Goal: Purchase product/service

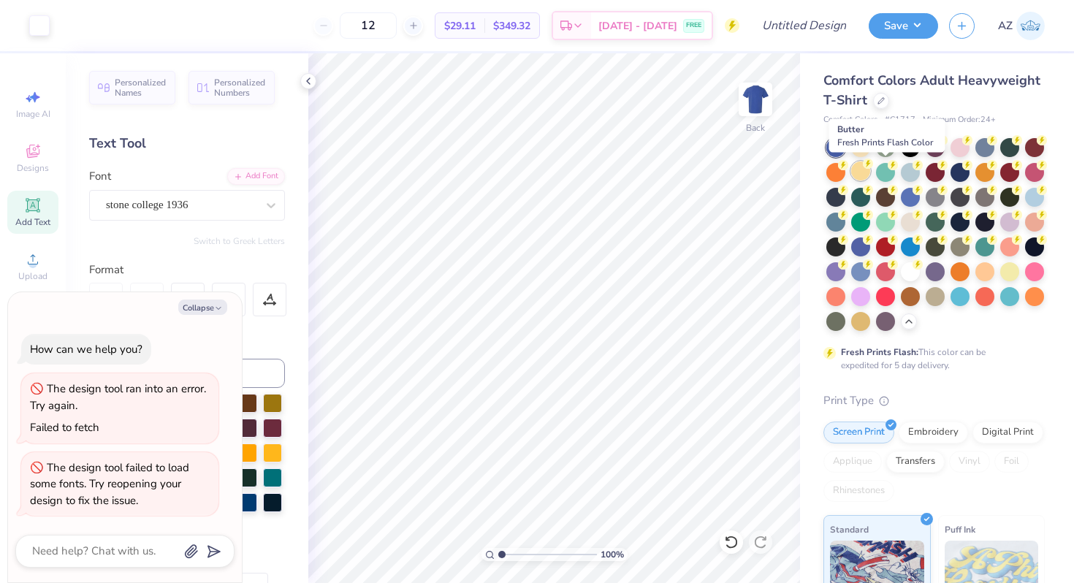
click at [870, 178] on div at bounding box center [860, 171] width 19 height 19
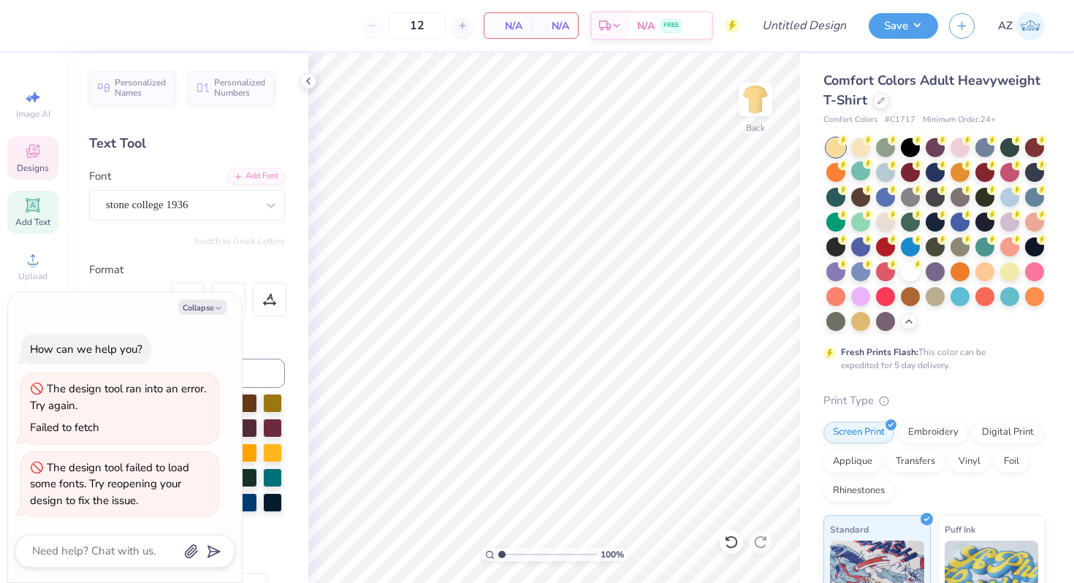
click at [38, 150] on icon at bounding box center [33, 152] width 18 height 18
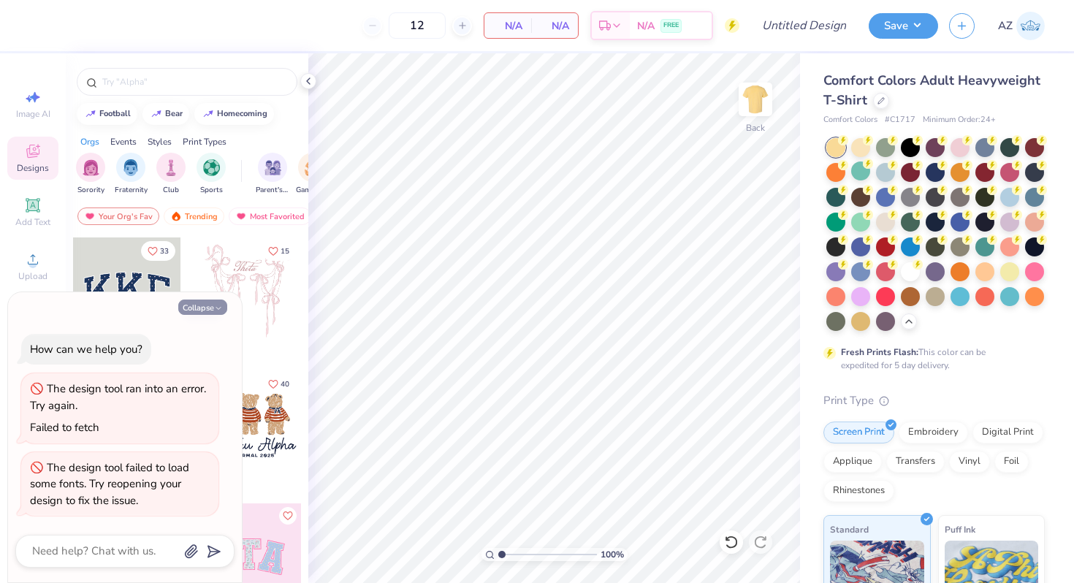
click at [213, 313] on button "Collapse" at bounding box center [202, 307] width 49 height 15
type textarea "x"
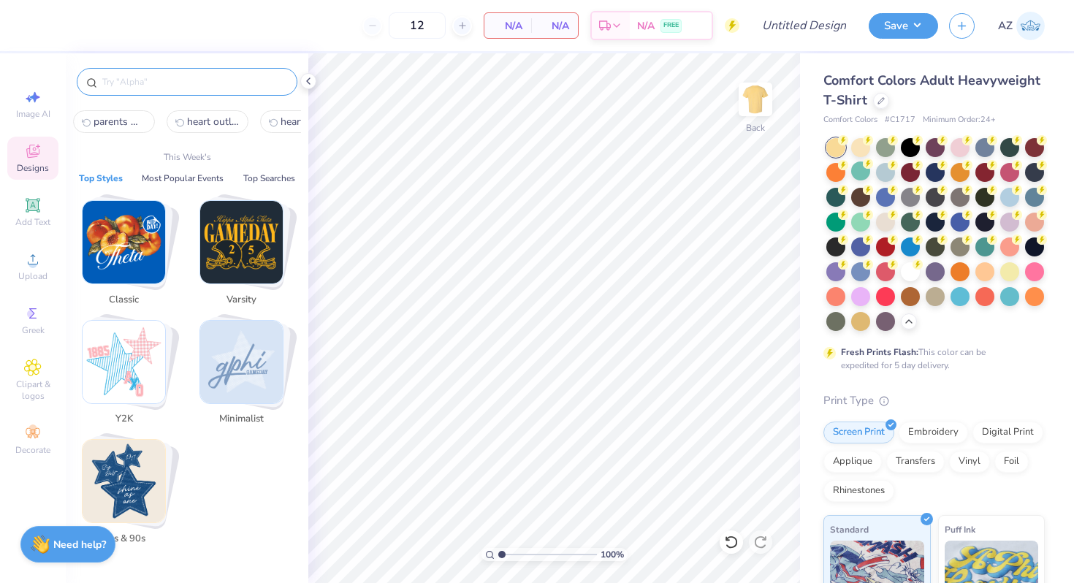
click at [165, 80] on input "text" at bounding box center [194, 82] width 187 height 15
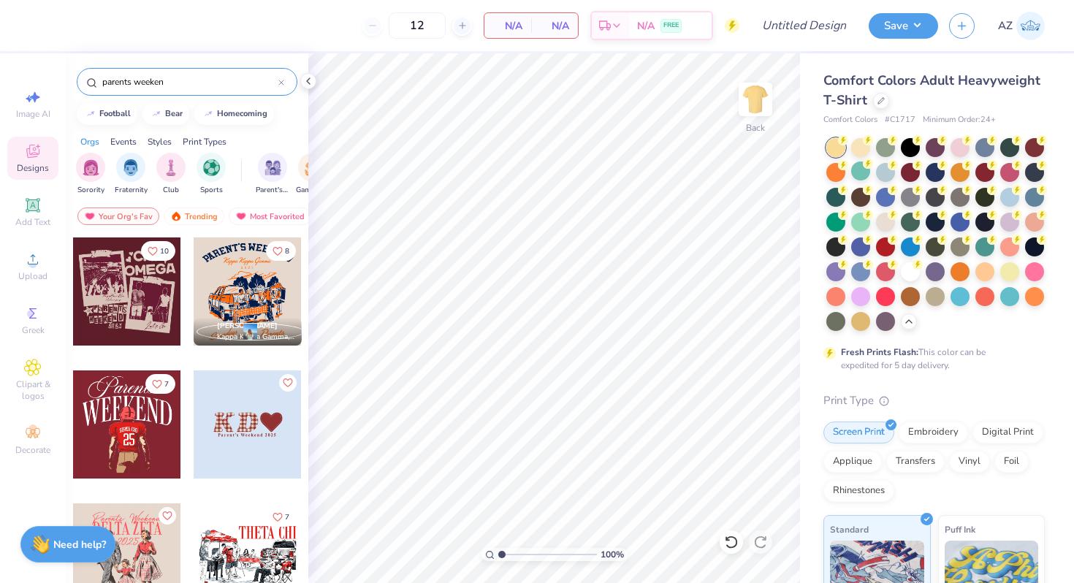
type input "parents weeken"
click at [134, 301] on div at bounding box center [127, 292] width 108 height 108
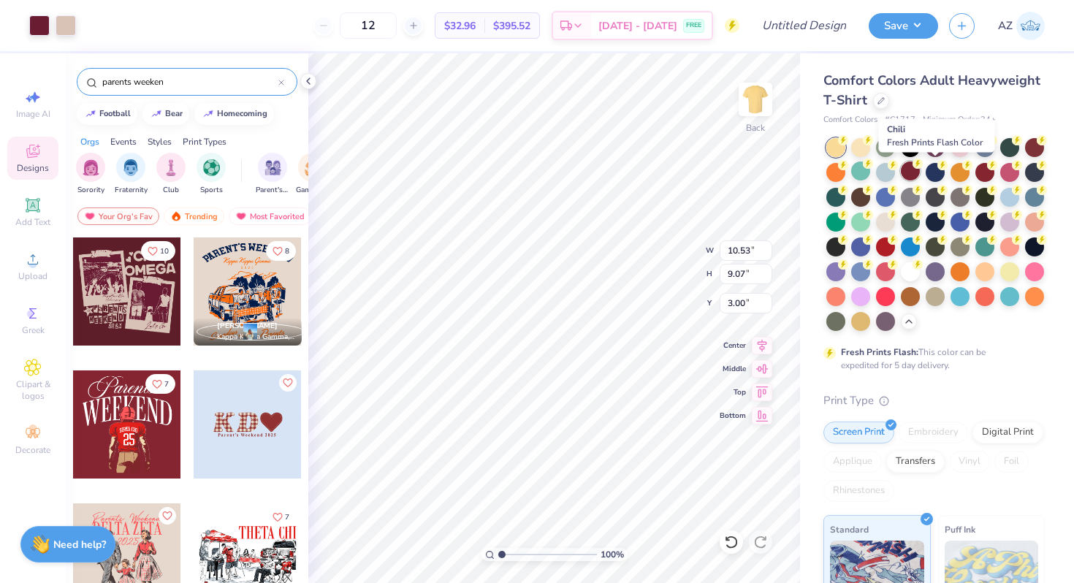
click at [920, 170] on div at bounding box center [910, 171] width 19 height 19
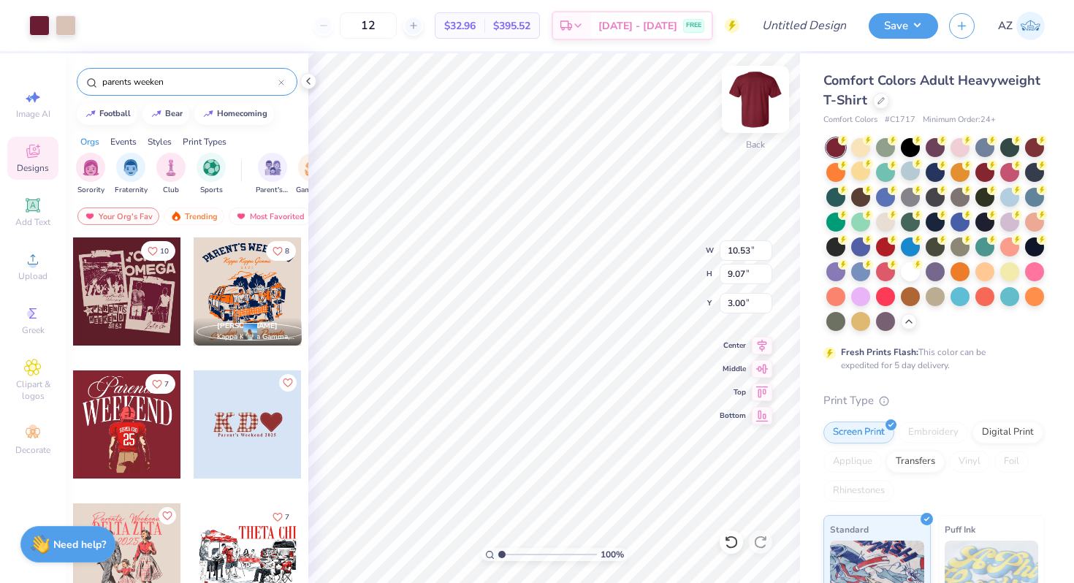
click at [755, 94] on img at bounding box center [755, 99] width 58 height 58
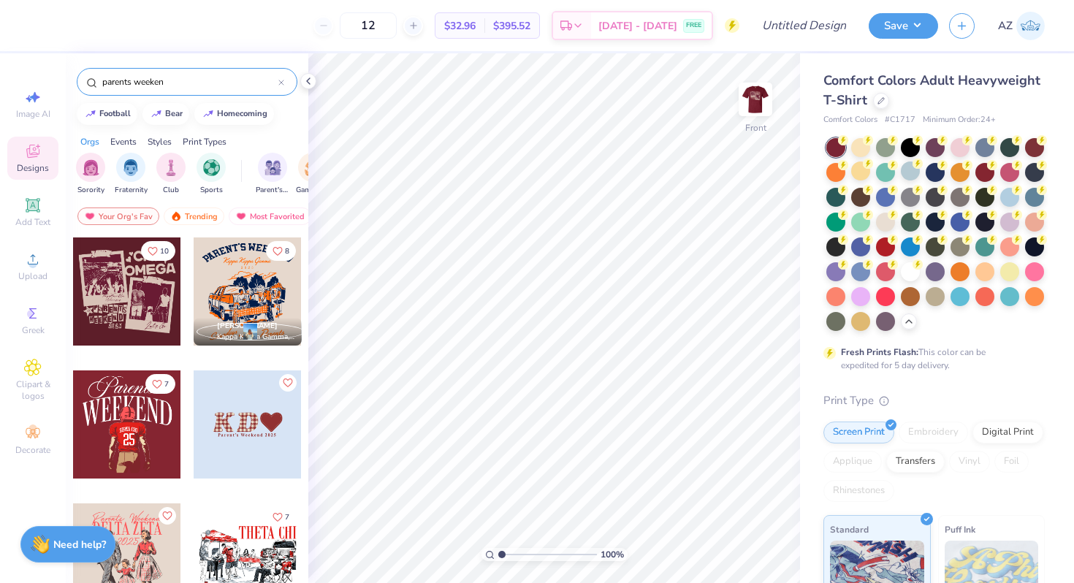
click at [755, 94] on img at bounding box center [755, 99] width 29 height 29
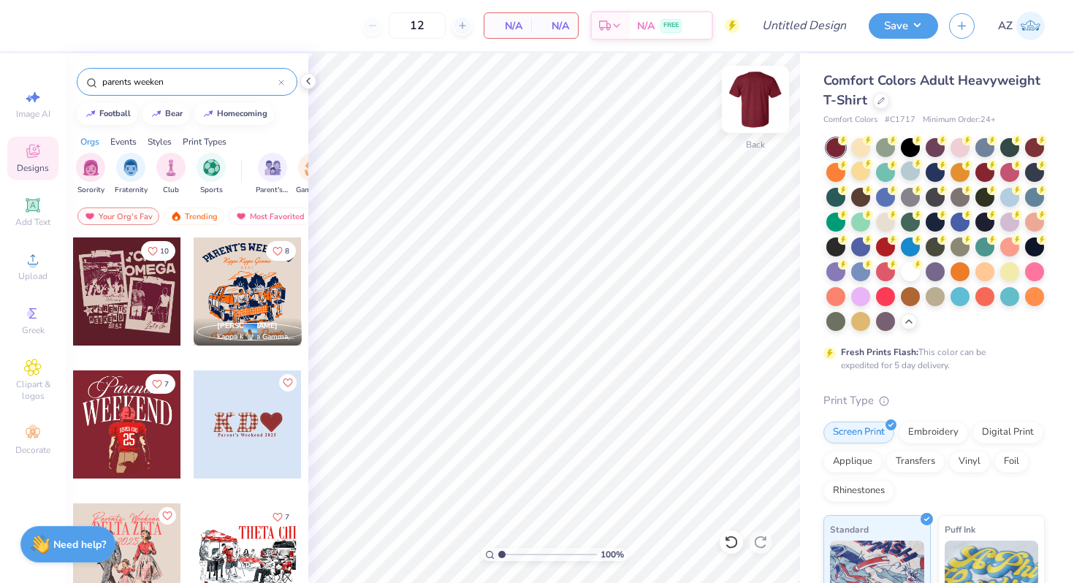
click at [766, 94] on img at bounding box center [755, 99] width 58 height 58
click at [141, 319] on div at bounding box center [127, 292] width 108 height 108
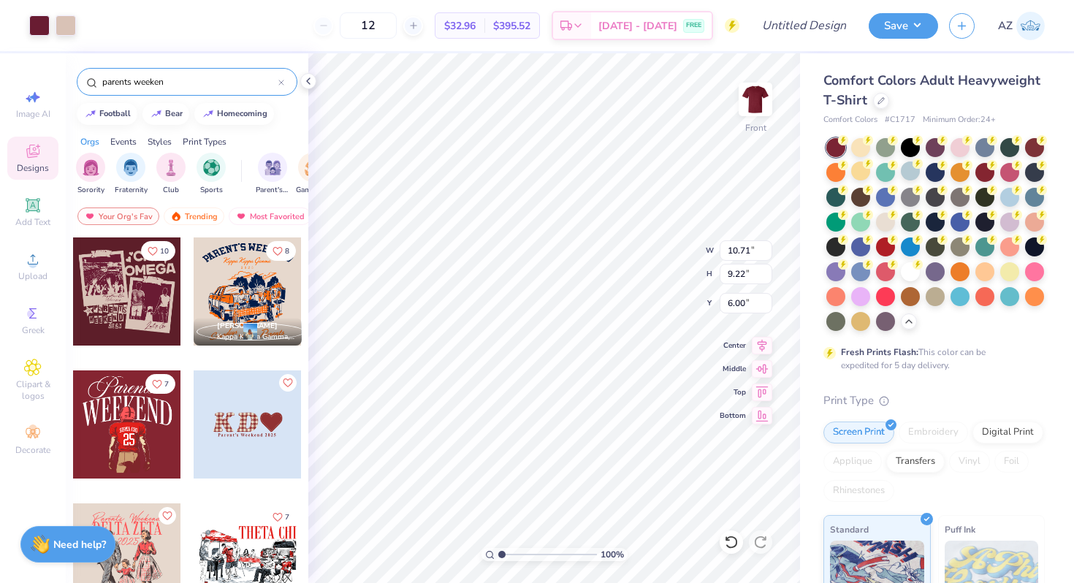
type input "5.99"
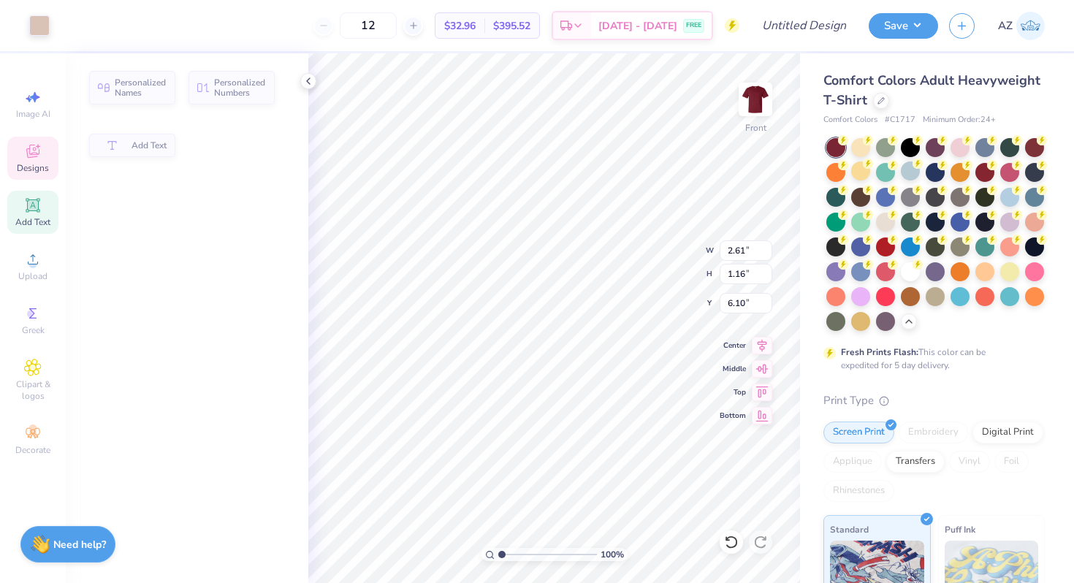
type input "2.61"
type input "1.16"
type input "6.10"
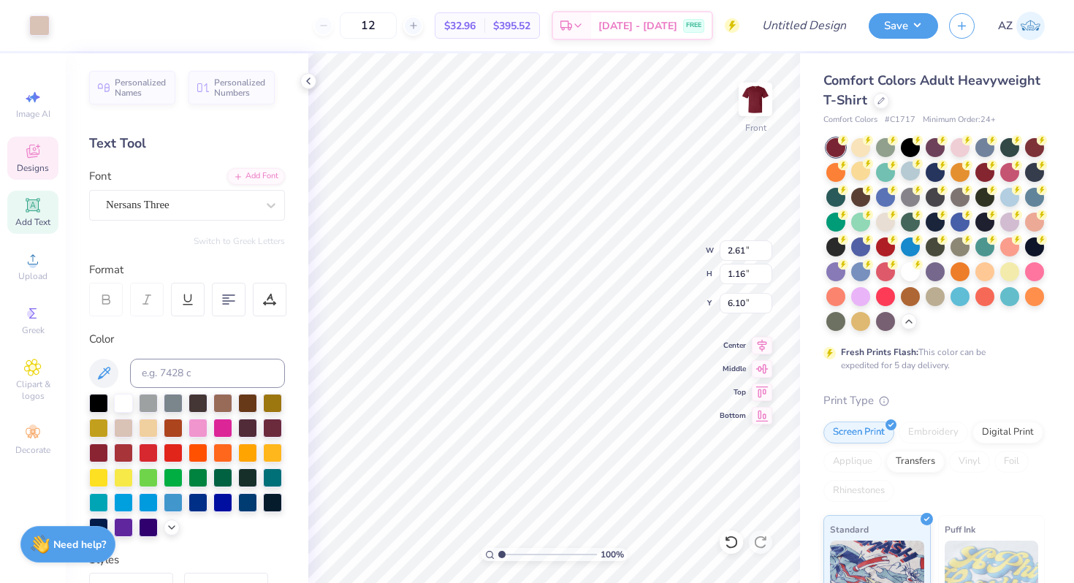
scroll to position [12, 1]
type textarea "Tri"
type input "5.66"
type input "1.41"
type input "7.47"
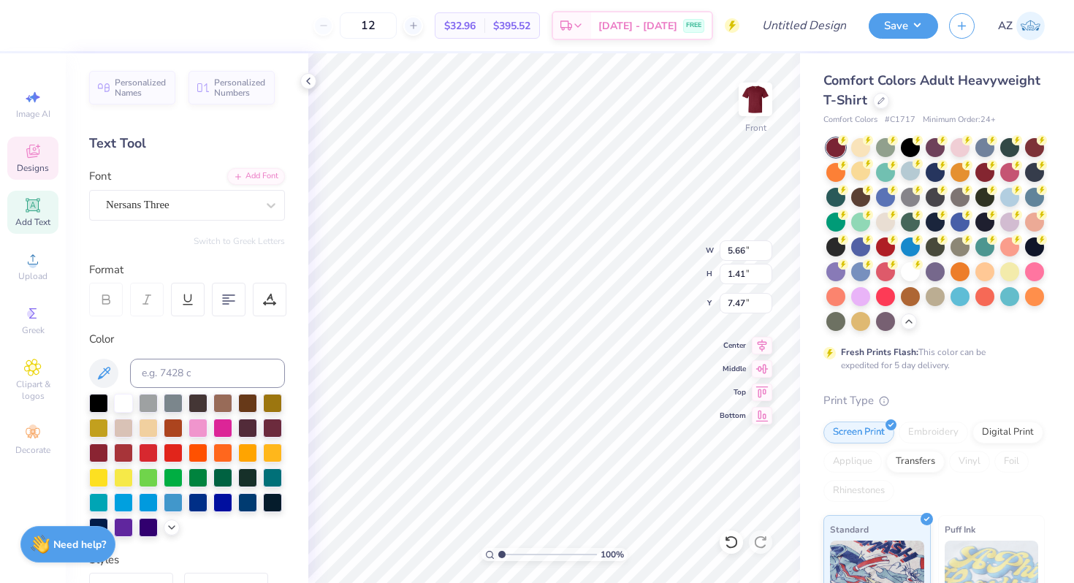
type textarea "Delta"
